Goal: Obtain resource: Download file/media

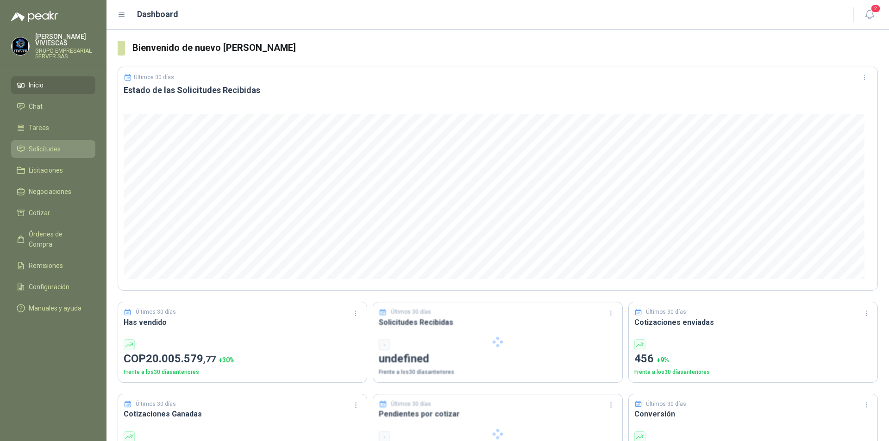
click at [30, 151] on span "Solicitudes" at bounding box center [45, 149] width 32 height 10
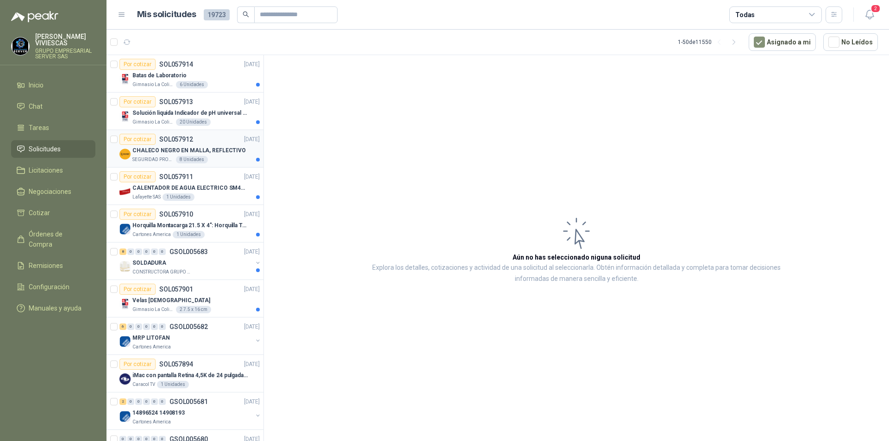
click at [169, 151] on p "CHALECO NEGRO EN MALLA, REFLECTIVO" at bounding box center [188, 150] width 113 height 9
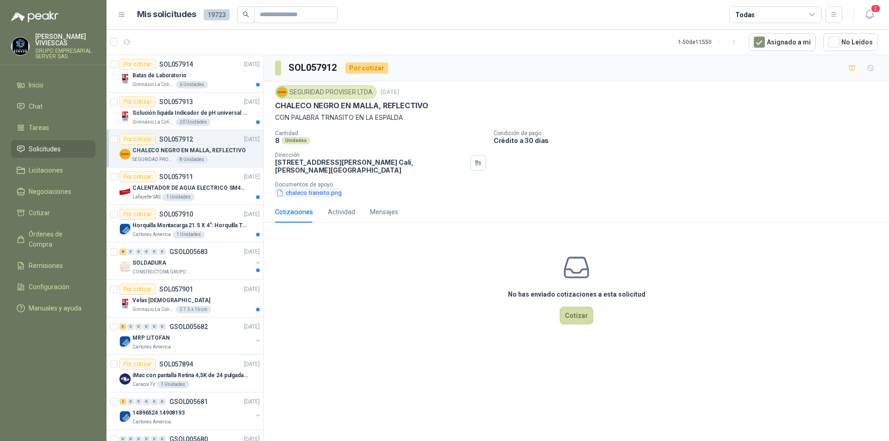
click at [306, 196] on button "chaleco transito.png" at bounding box center [309, 193] width 68 height 10
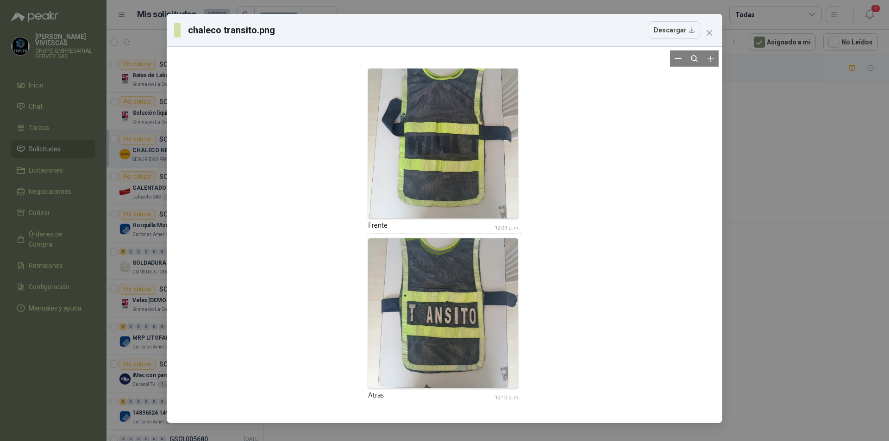
click at [717, 347] on div at bounding box center [444, 234] width 548 height 369
click at [713, 345] on div at bounding box center [444, 234] width 548 height 369
drag, startPoint x: 59, startPoint y: 358, endPoint x: 513, endPoint y: 230, distance: 471.6
click at [76, 355] on div "chaleco transito.png Descargar" at bounding box center [444, 220] width 889 height 441
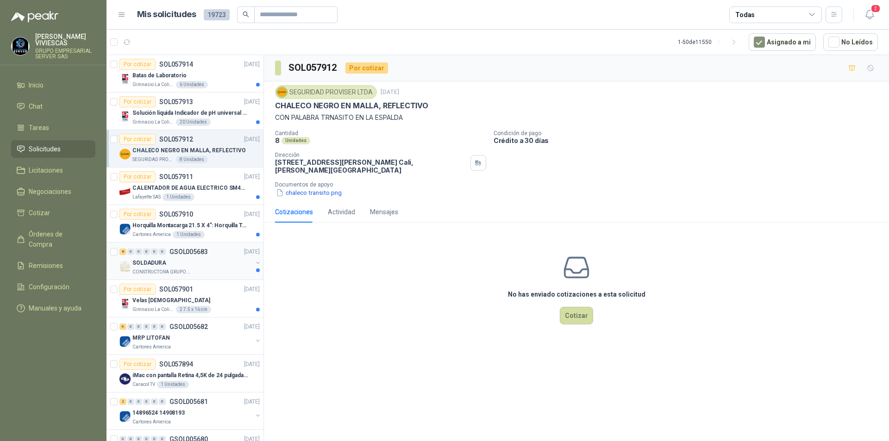
click at [166, 271] on p "CONSTRUCTORA GRUPO FIP" at bounding box center [161, 272] width 58 height 7
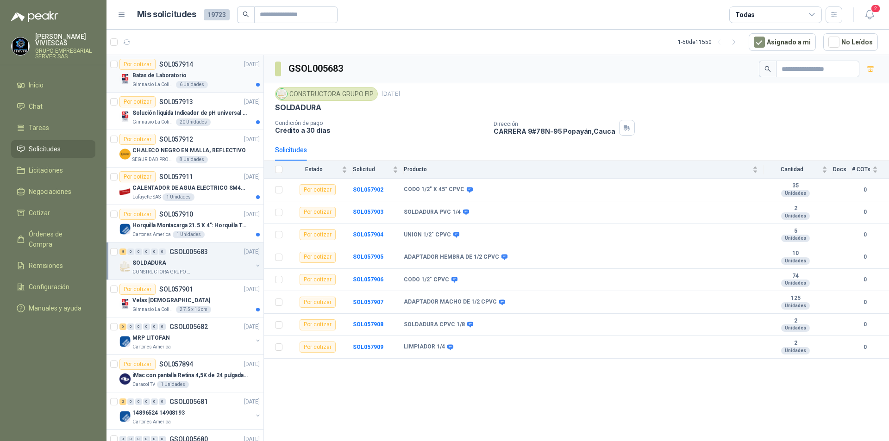
click at [219, 76] on div "Batas de Laboratorio" at bounding box center [195, 75] width 127 height 11
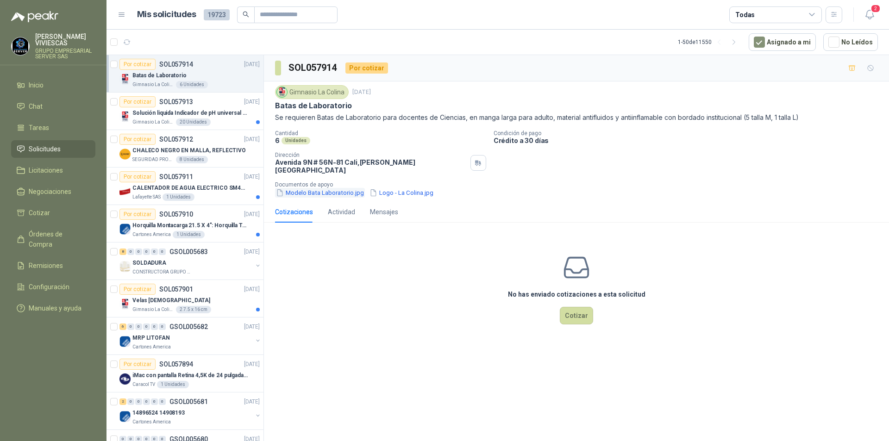
click at [335, 191] on button "Modelo Bata Laboratorio.jpg" at bounding box center [320, 193] width 90 height 10
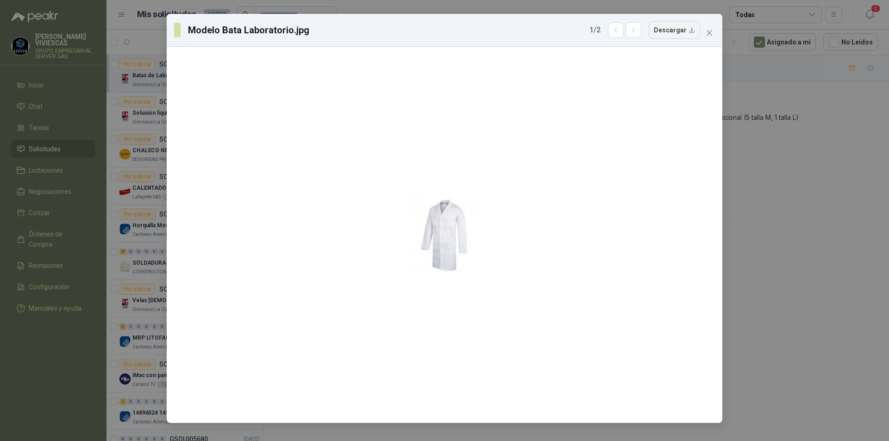
click at [799, 308] on div "Modelo Bata Laboratorio.jpg 1 / 2 Descargar" at bounding box center [444, 220] width 889 height 441
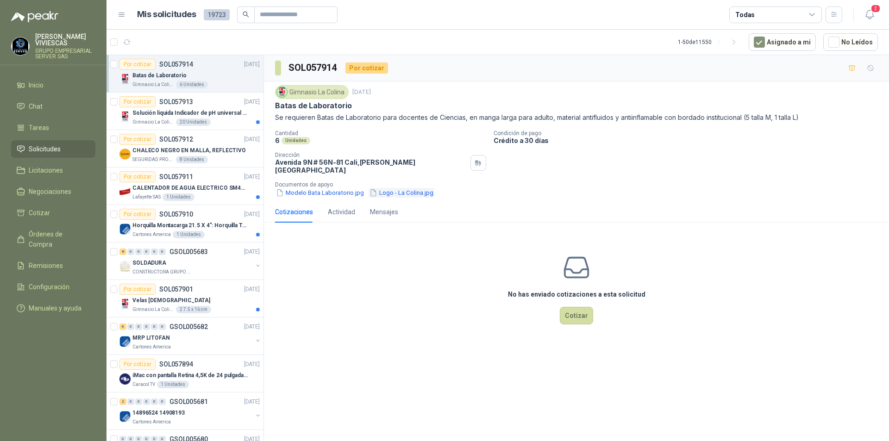
click at [418, 188] on button "Logo - La Colina.jpg" at bounding box center [402, 193] width 66 height 10
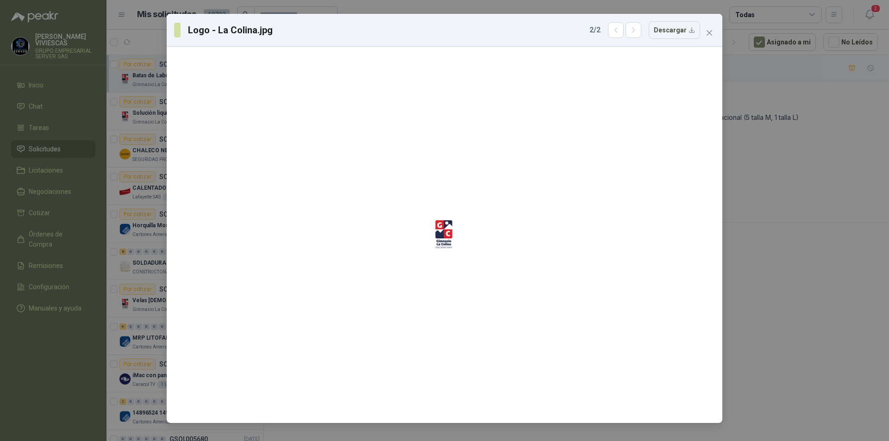
drag, startPoint x: 850, startPoint y: 288, endPoint x: 733, endPoint y: 285, distance: 117.2
click at [850, 288] on div "Logo - La Colina.jpg 2 / 2 Descargar" at bounding box center [444, 220] width 889 height 441
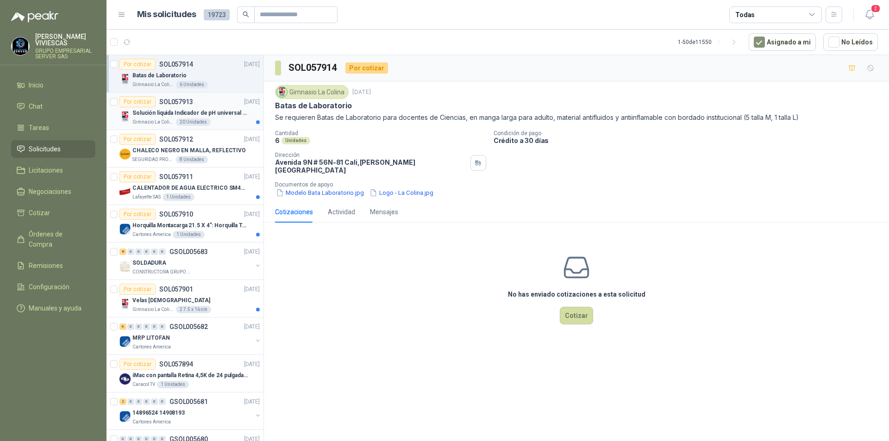
click at [161, 119] on p "Gimnasio La Colina" at bounding box center [153, 122] width 42 height 7
